Goal: Navigation & Orientation: Find specific page/section

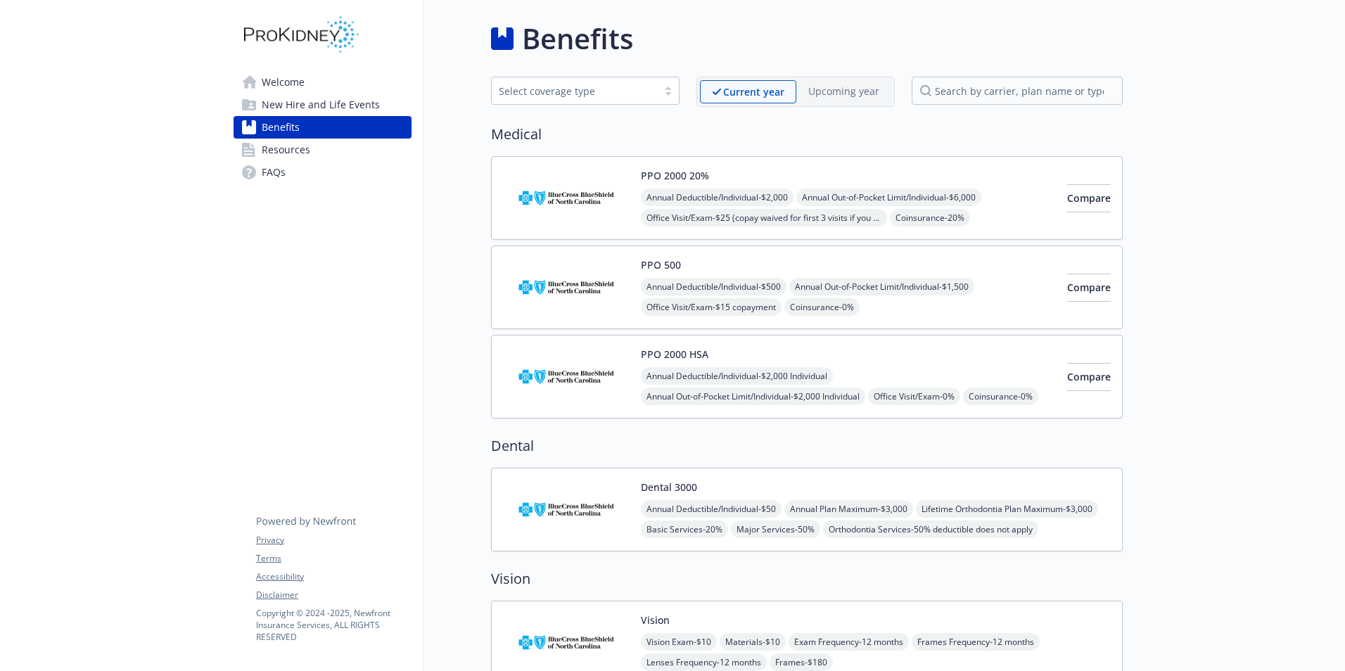
scroll to position [1055, 0]
